Goal: Find contact information: Find contact information

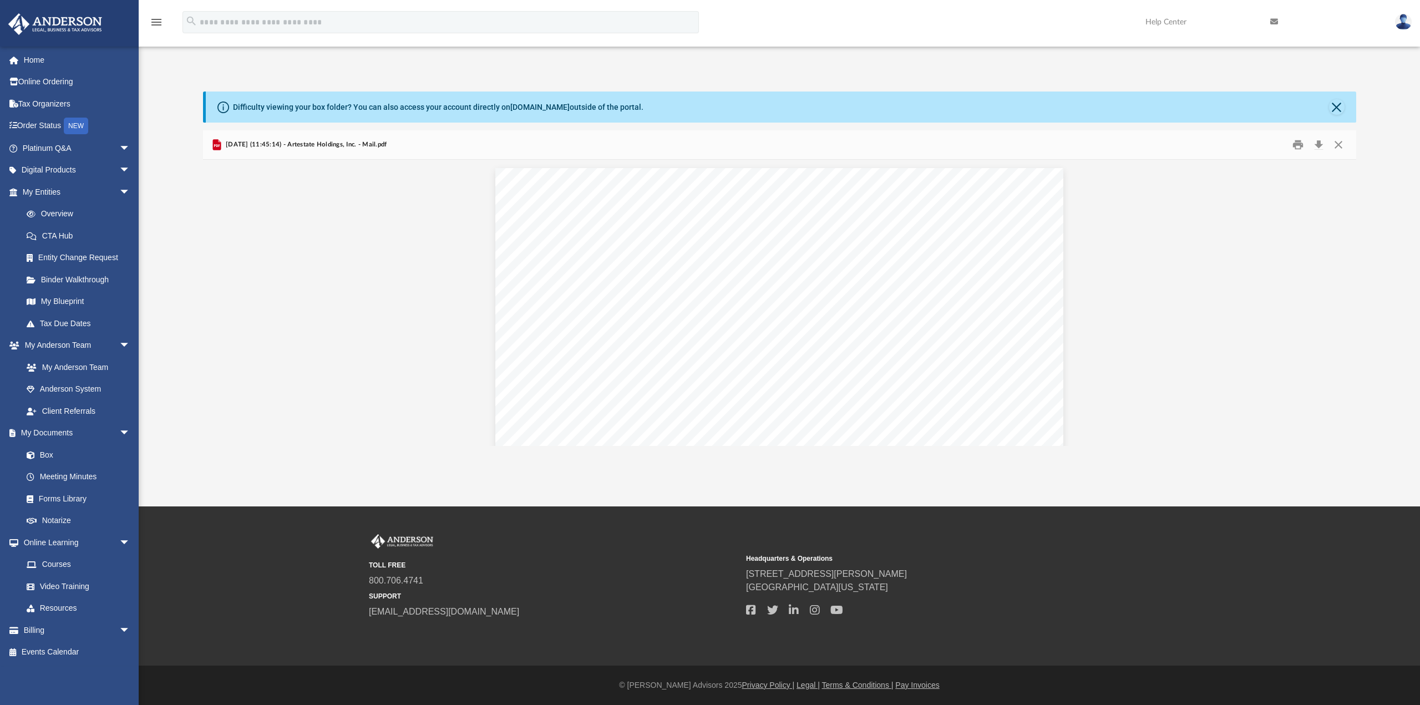
scroll to position [244, 1145]
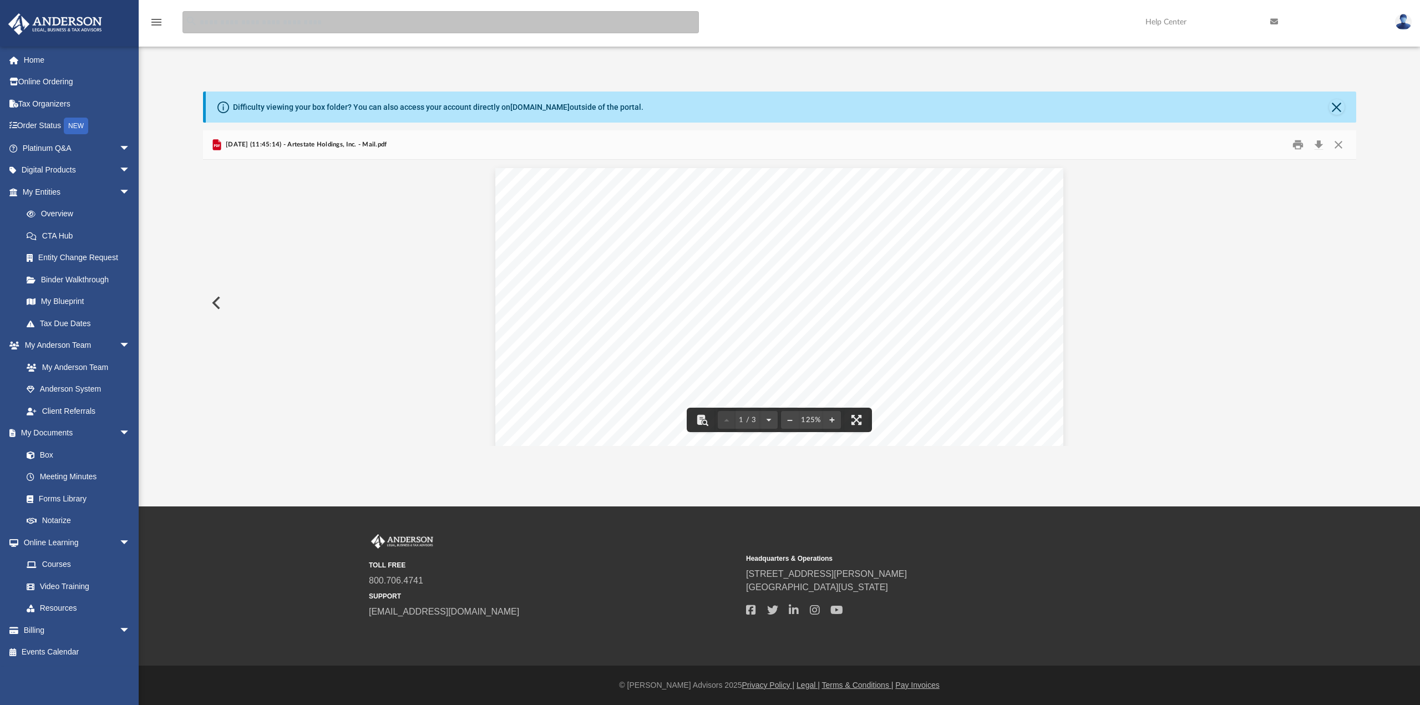
click at [302, 23] on input "search" at bounding box center [440, 22] width 516 height 22
type input "**********"
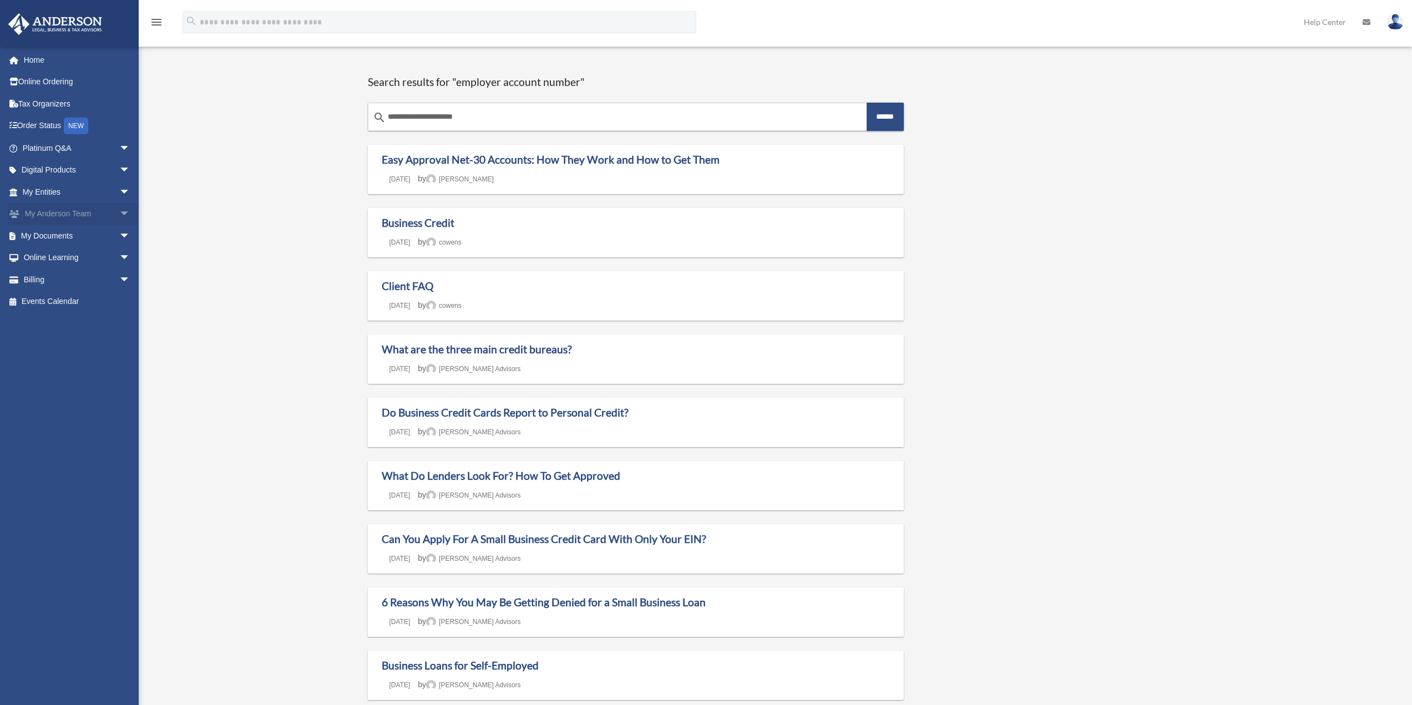
click at [71, 213] on link "My [PERSON_NAME] Team arrow_drop_down" at bounding box center [77, 214] width 139 height 22
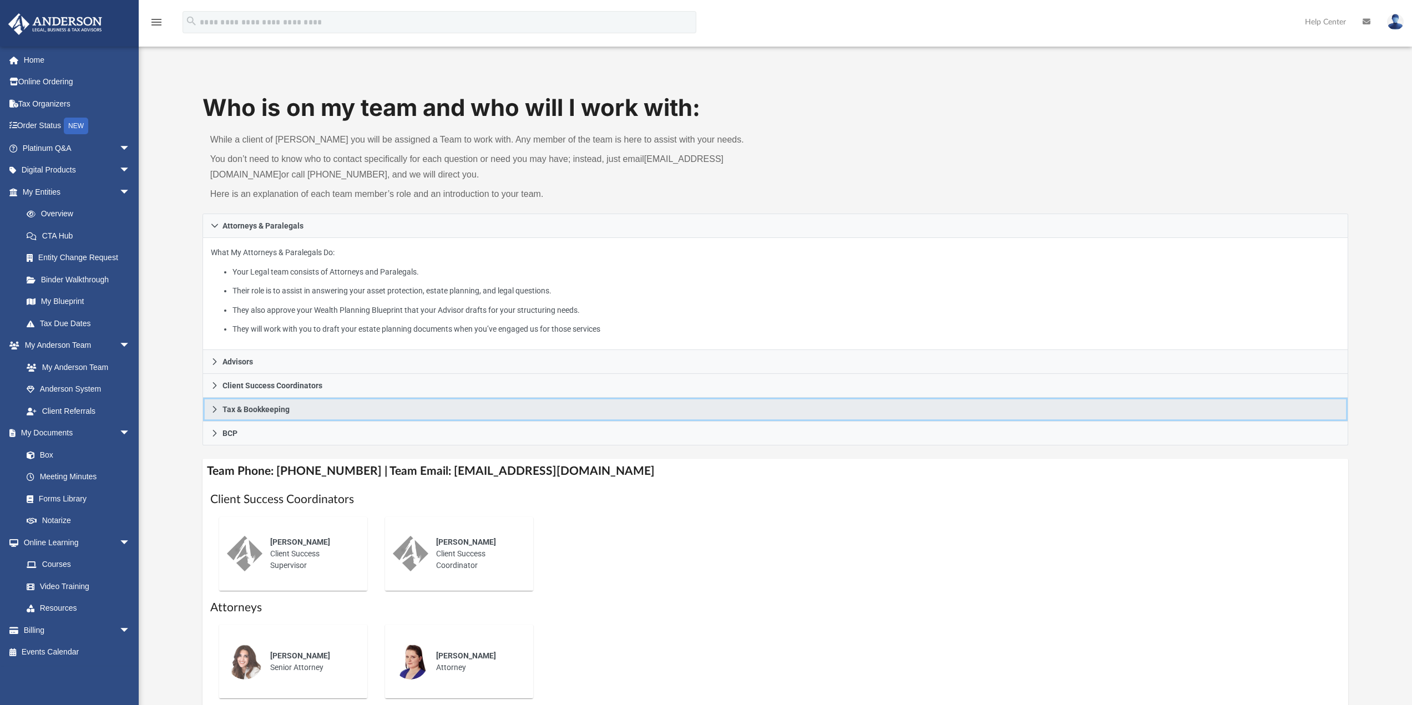
click at [220, 407] on link "Tax & Bookkeeping" at bounding box center [775, 410] width 1146 height 24
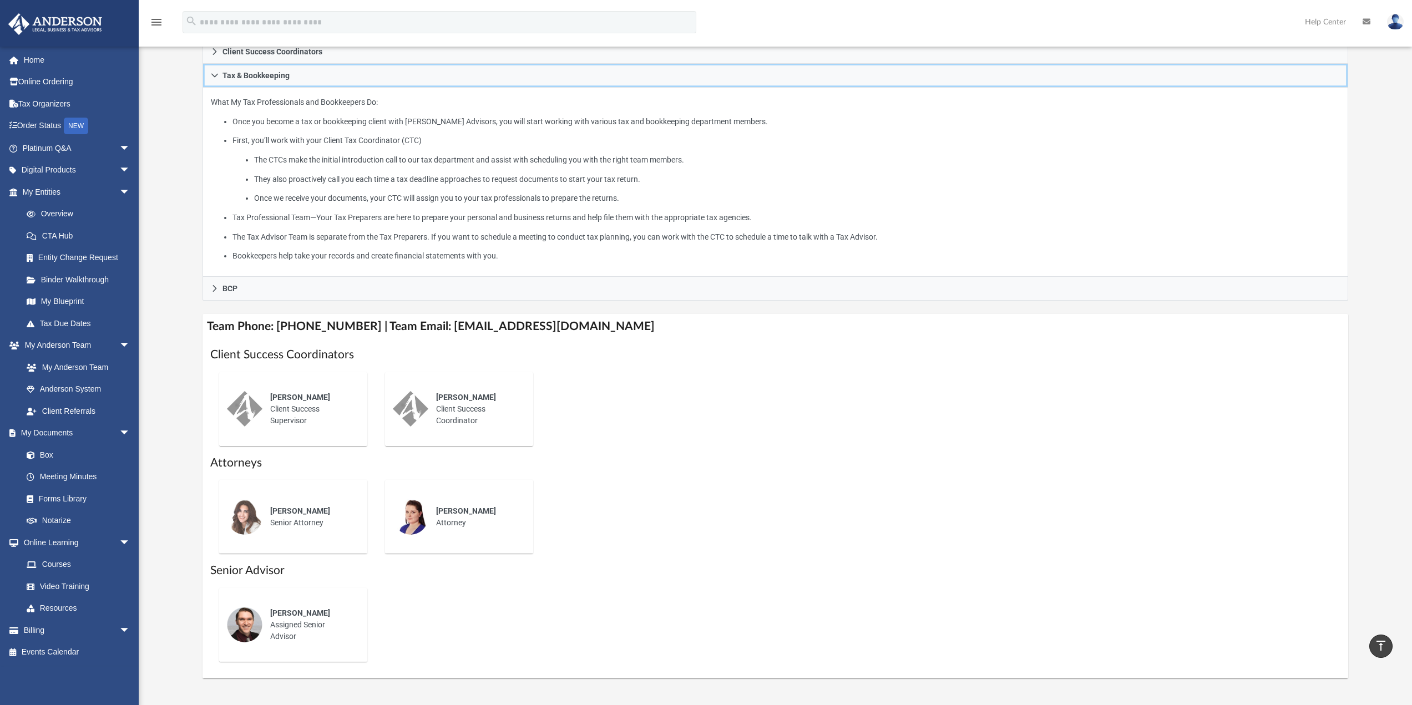
scroll to position [277, 0]
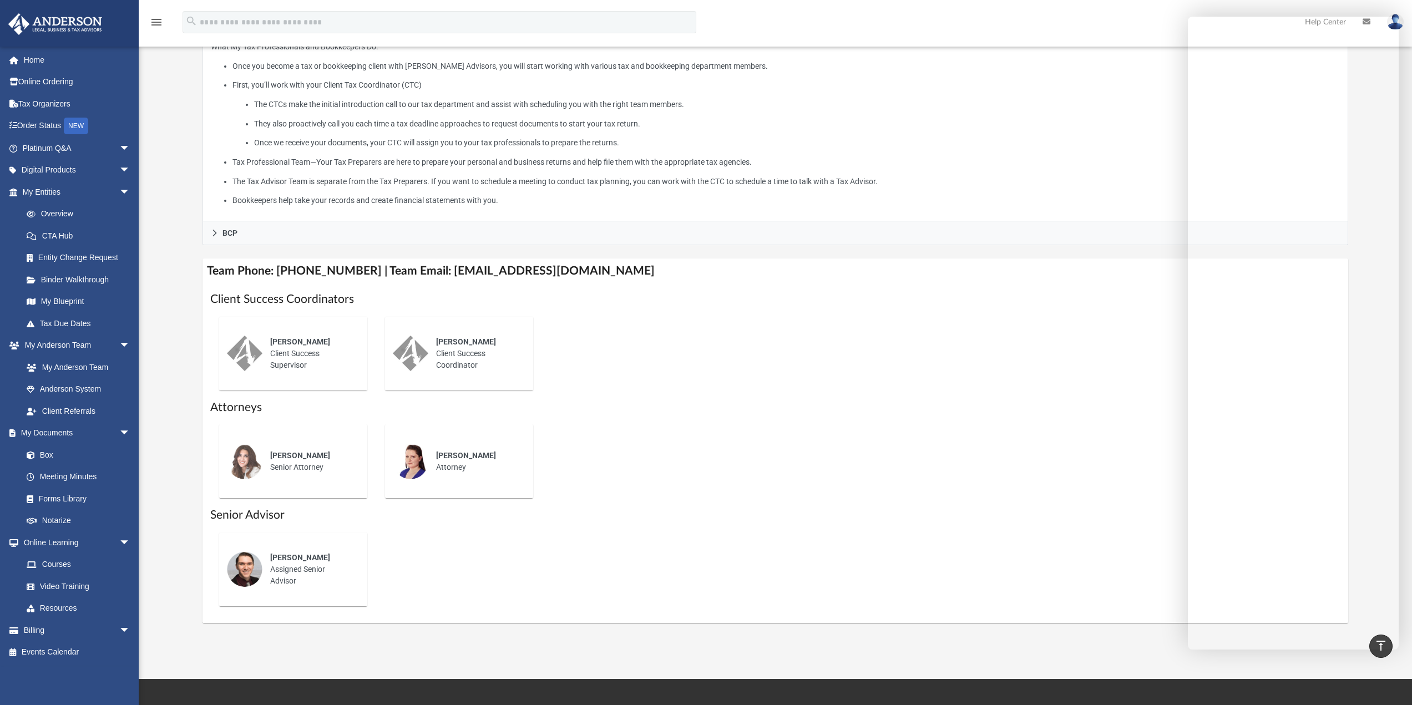
click at [906, 483] on div "[PERSON_NAME] Senior Attorney [PERSON_NAME] Attorney" at bounding box center [775, 461] width 1130 height 92
click at [1025, 302] on h1 "Client Success Coordinators" at bounding box center [775, 299] width 1130 height 16
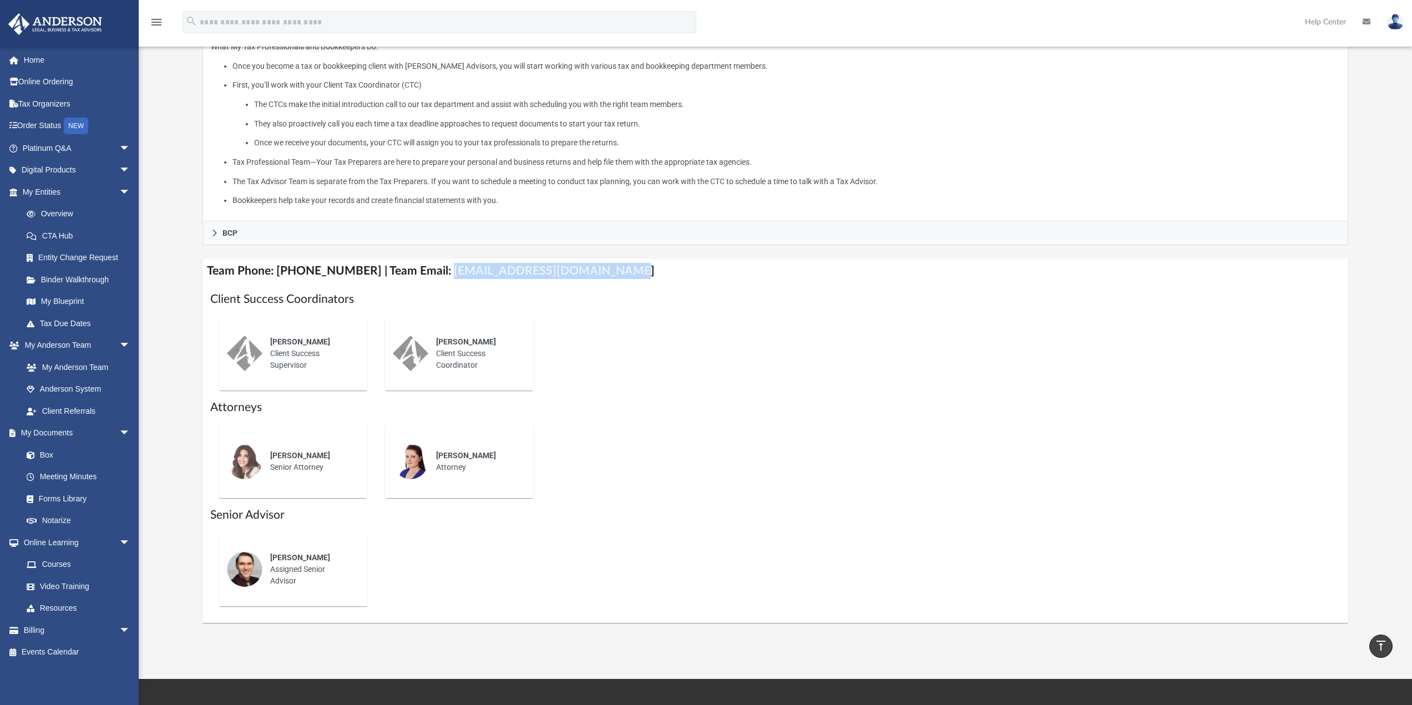
drag, startPoint x: 430, startPoint y: 268, endPoint x: 595, endPoint y: 268, distance: 164.7
click at [595, 268] on h4 "Team Phone: [PHONE_NUMBER] | Team Email: [EMAIL_ADDRESS][DOMAIN_NAME]" at bounding box center [775, 270] width 1146 height 25
copy h4 "[EMAIL_ADDRESS][DOMAIN_NAME]"
click at [88, 454] on link "Box" at bounding box center [81, 455] width 131 height 22
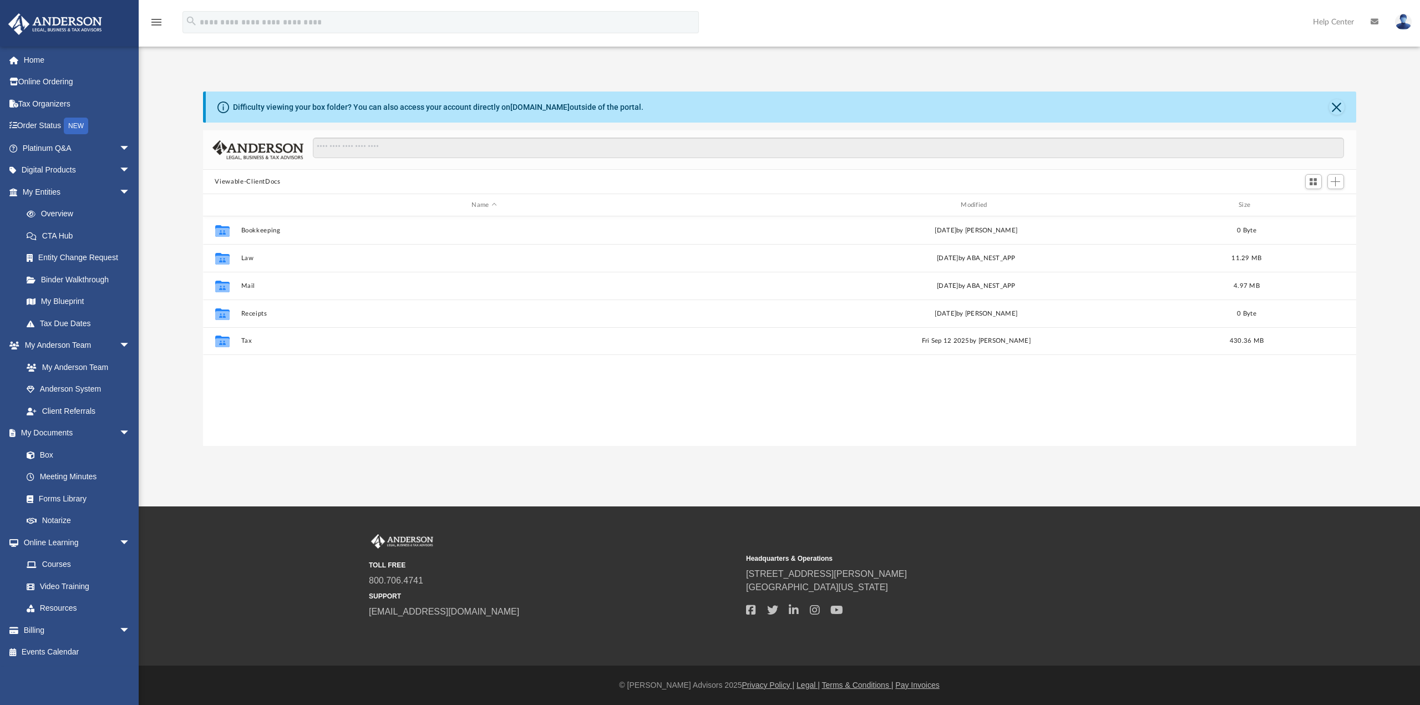
scroll to position [244, 1145]
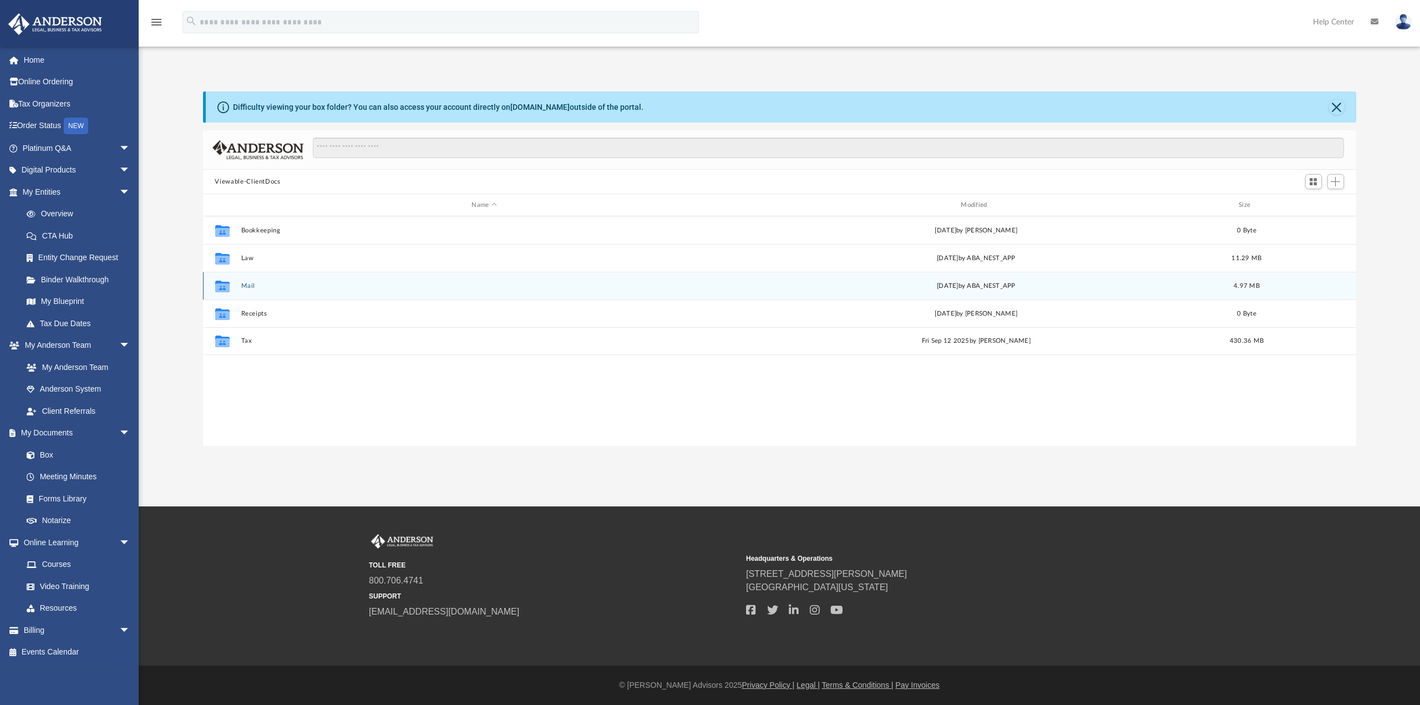
click at [253, 287] on button "Mail" at bounding box center [484, 285] width 487 height 7
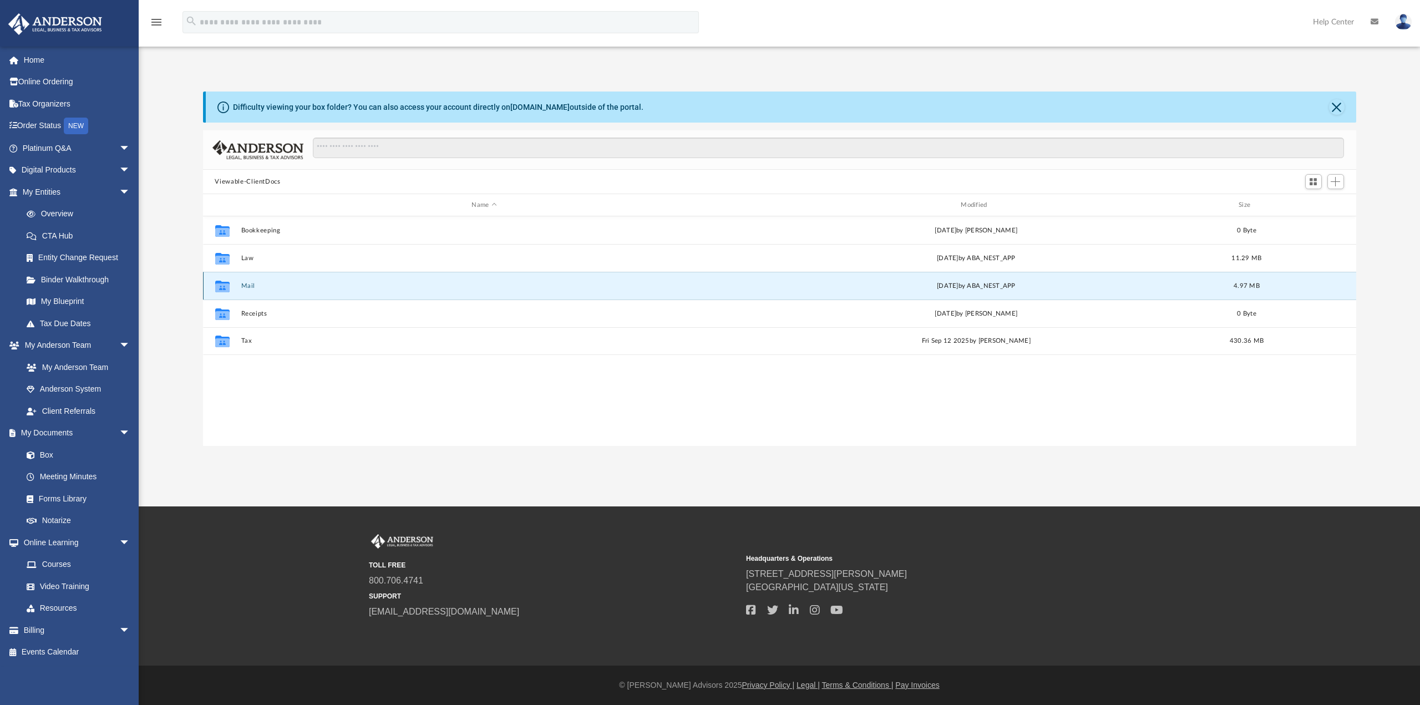
click at [253, 287] on button "Mail" at bounding box center [484, 285] width 487 height 7
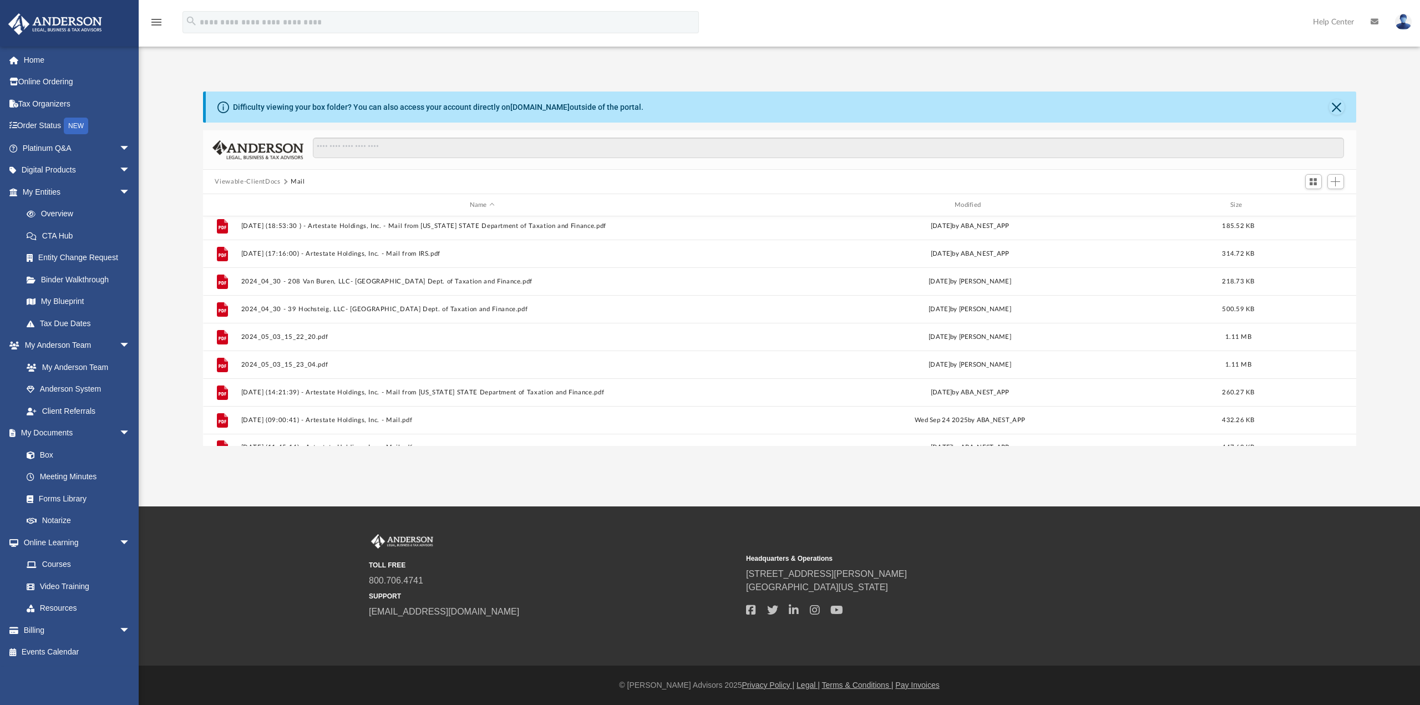
scroll to position [48, 0]
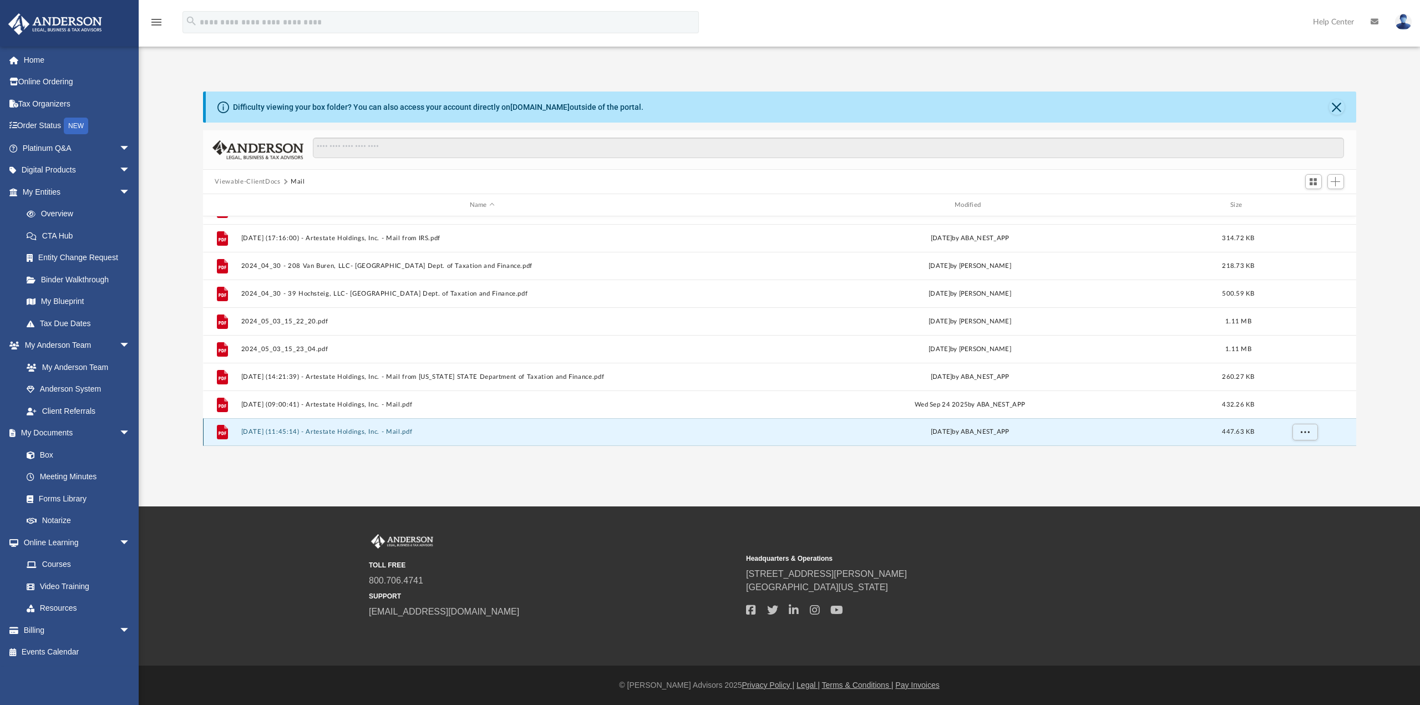
click at [296, 433] on button "[DATE] (11:45:14) - Artestate Holdings, Inc. - Mail.pdf" at bounding box center [482, 431] width 483 height 7
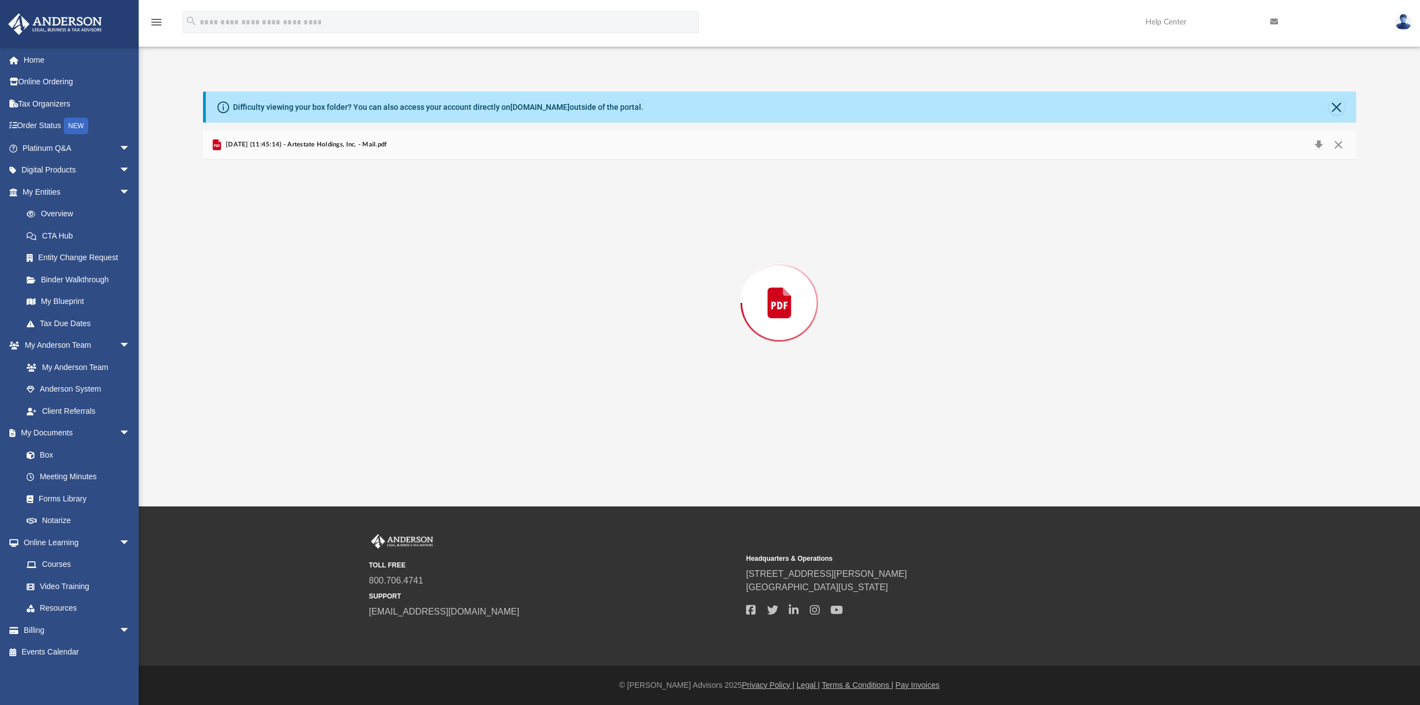
click at [296, 433] on div "Preview" at bounding box center [779, 303] width 1153 height 286
